Goal: Information Seeking & Learning: Learn about a topic

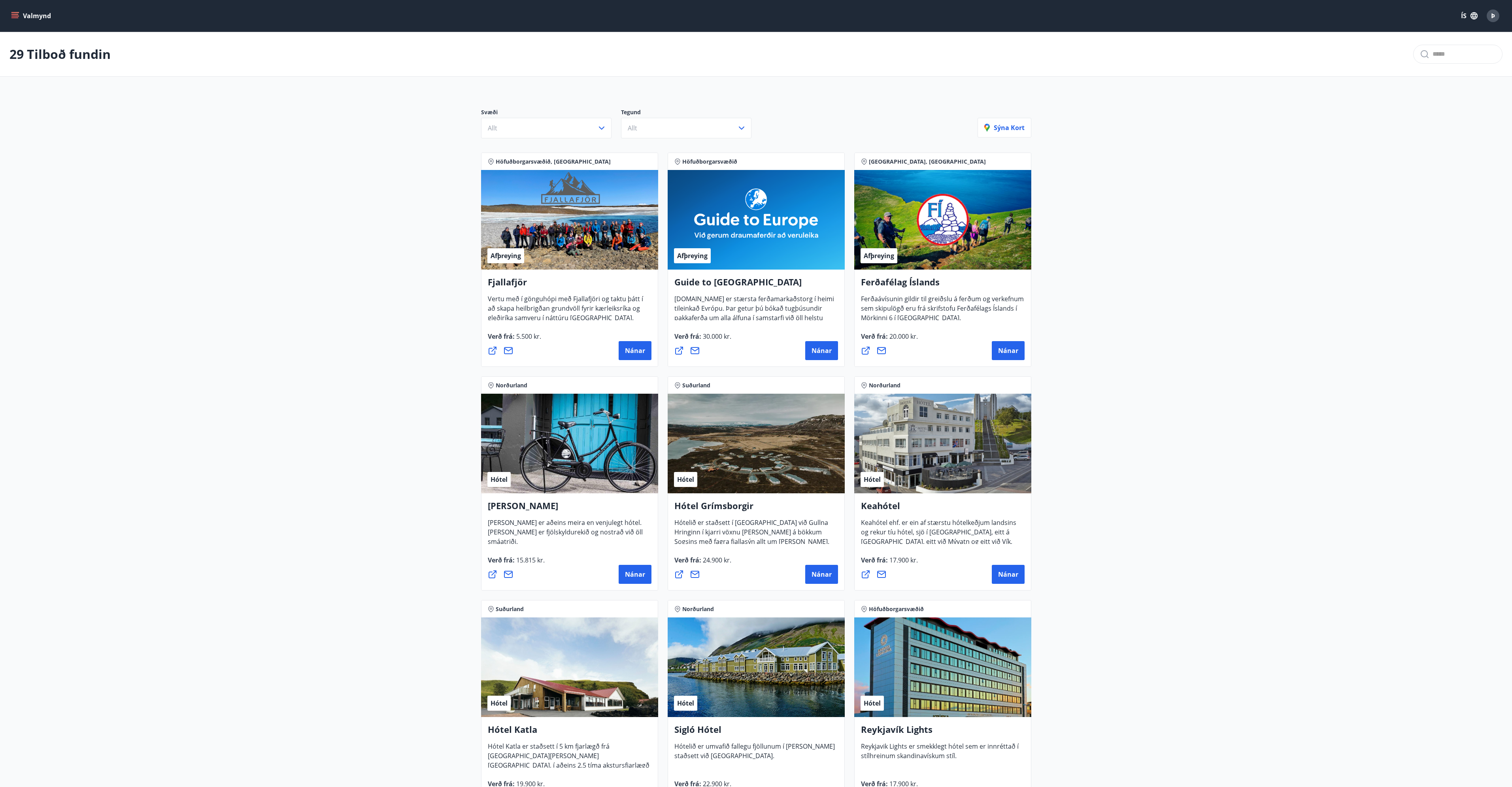
click at [526, 303] on span "Vertu með í gönguhópi með Fjallafjöri og taktu þátt í að skapa heilbrigðan grun…" at bounding box center [565, 312] width 156 height 34
drag, startPoint x: 895, startPoint y: 302, endPoint x: 968, endPoint y: 305, distance: 73.1
click at [968, 305] on span "Ferðaávísunin gildir til greiðslu á ferðum og verkefnum sem skipulögð eru frá s…" at bounding box center [942, 312] width 163 height 34
click at [968, 305] on span "Ferðaávísunin gildir til greiðslu á ferðum og verkefnum sem skipulögð eru frá s…" at bounding box center [942, 312] width 163 height 34
click at [606, 121] on button "Allt" at bounding box center [546, 128] width 130 height 21
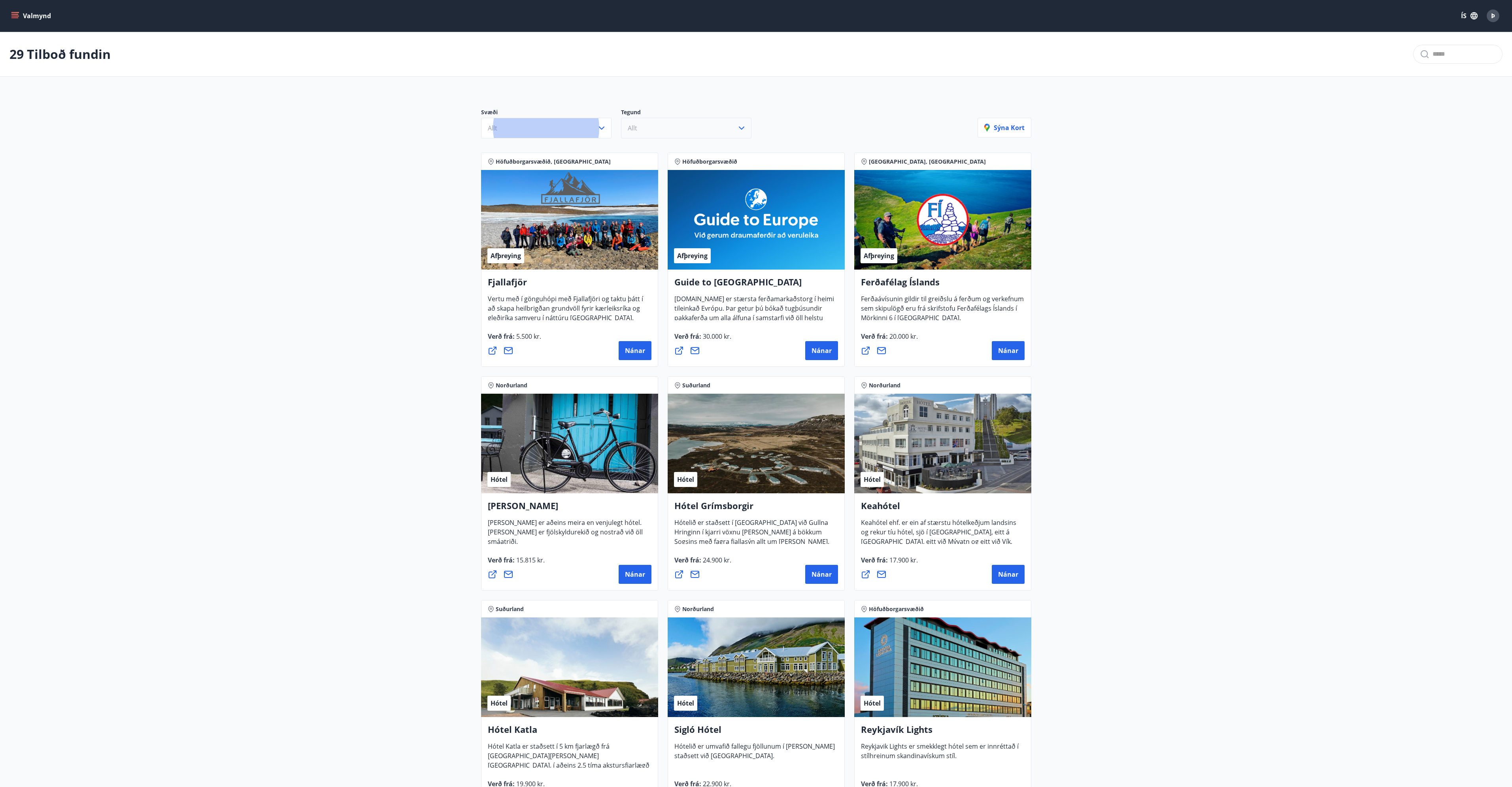
click at [659, 136] on button "Allt" at bounding box center [686, 128] width 130 height 21
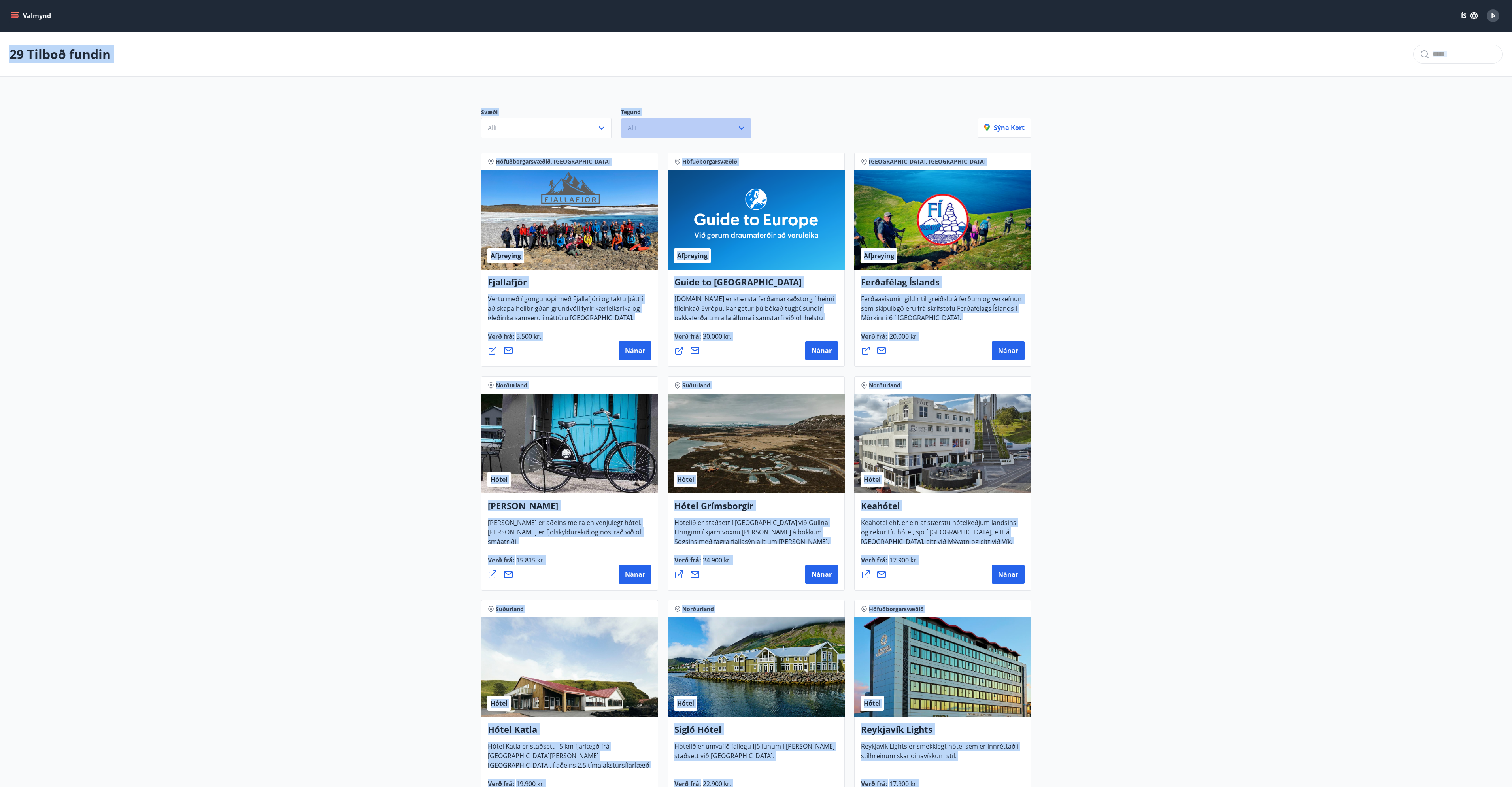
click at [660, 128] on button "Allt" at bounding box center [686, 128] width 130 height 21
